Goal: Check status: Check status

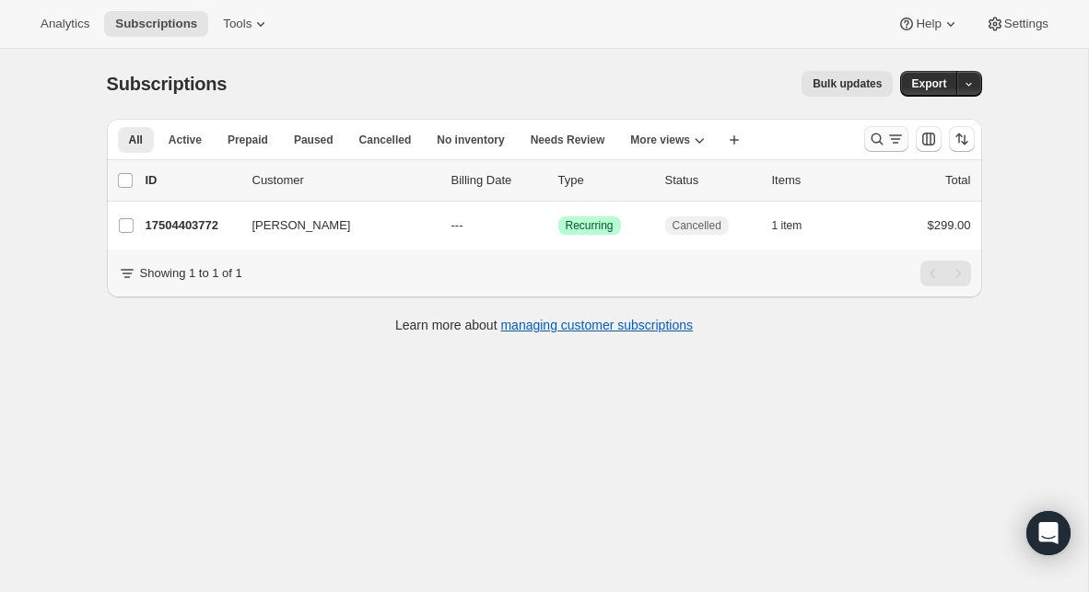
click at [874, 143] on icon "Search and filter results" at bounding box center [877, 139] width 18 height 18
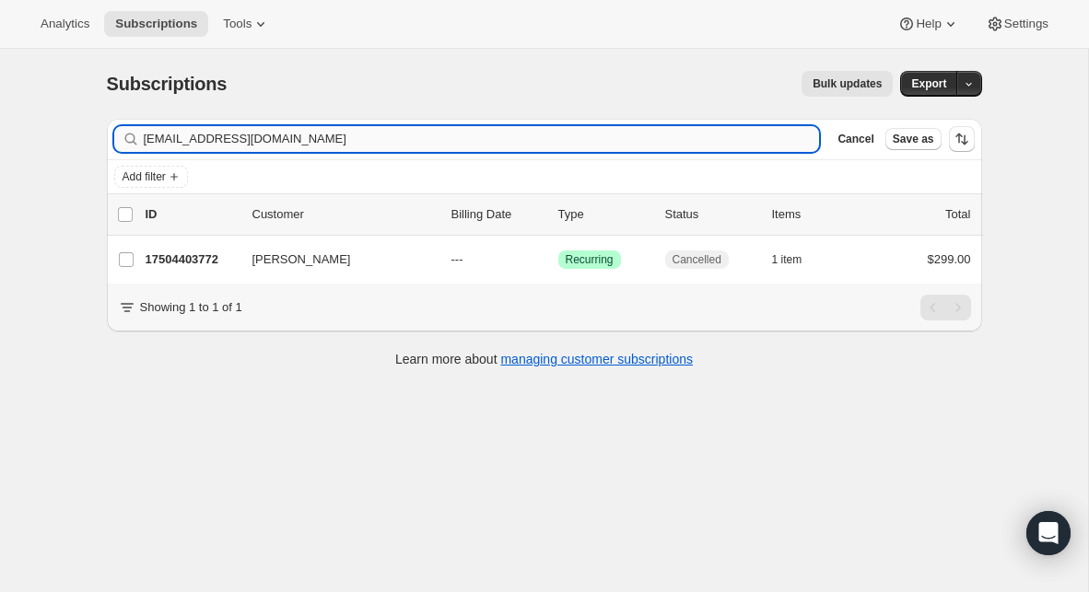
click at [351, 142] on input "[EMAIL_ADDRESS][DOMAIN_NAME]" at bounding box center [482, 139] width 676 height 26
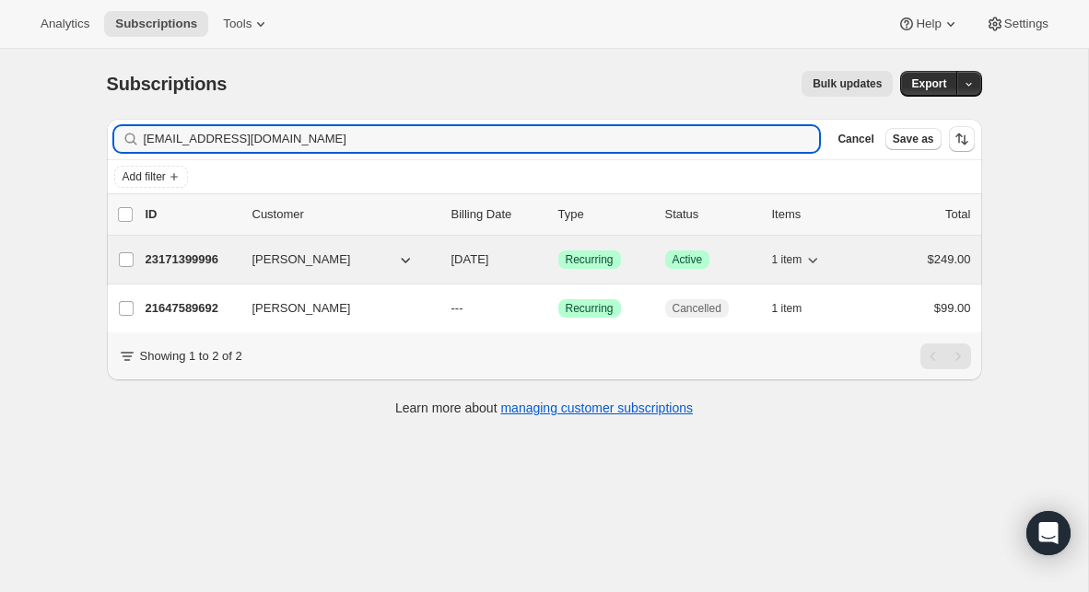
type input "[EMAIL_ADDRESS][DOMAIN_NAME]"
click at [205, 259] on p "23171399996" at bounding box center [192, 260] width 92 height 18
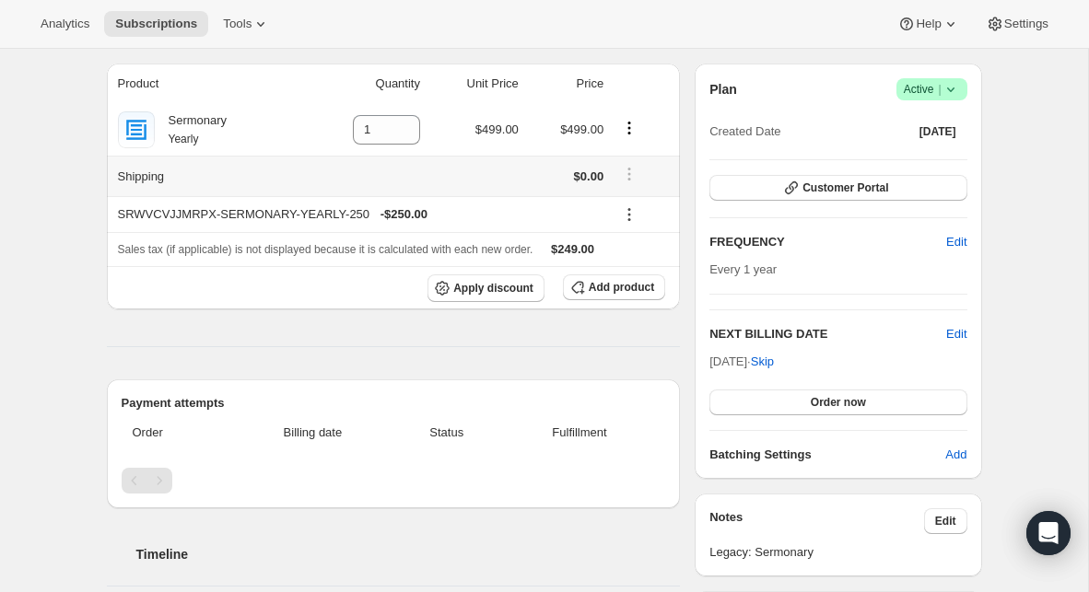
scroll to position [157, 0]
